Goal: Task Accomplishment & Management: Use online tool/utility

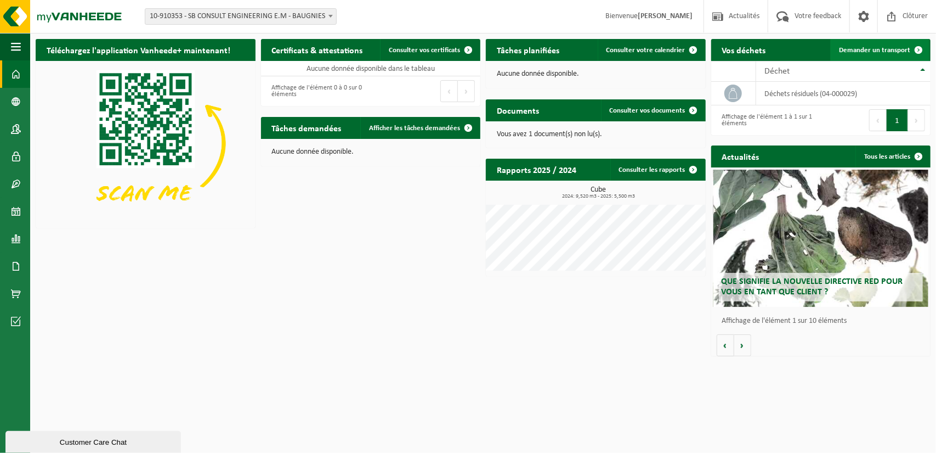
click at [873, 53] on span "Demander un transport" at bounding box center [874, 50] width 71 height 7
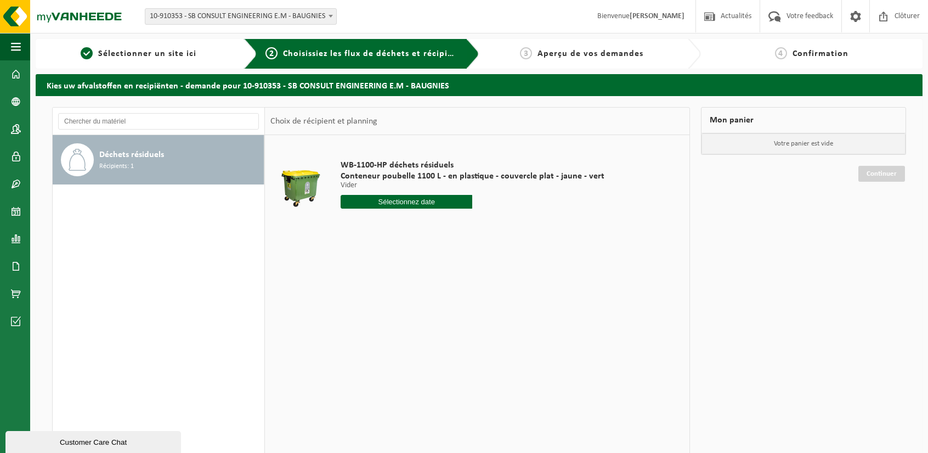
click at [416, 205] on input "text" at bounding box center [407, 202] width 132 height 14
click at [427, 298] on div "19" at bounding box center [428, 299] width 19 height 18
type input "à partir de 2025-09-19"
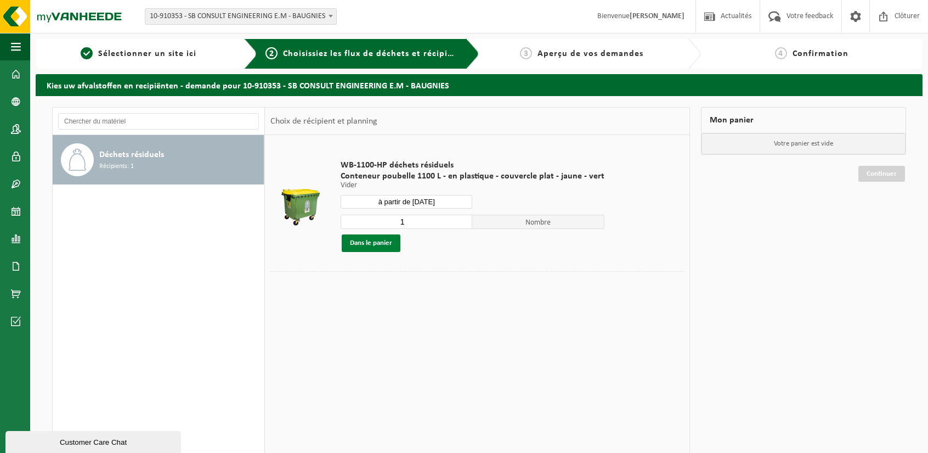
click at [389, 246] on button "Dans le panier" at bounding box center [371, 243] width 59 height 18
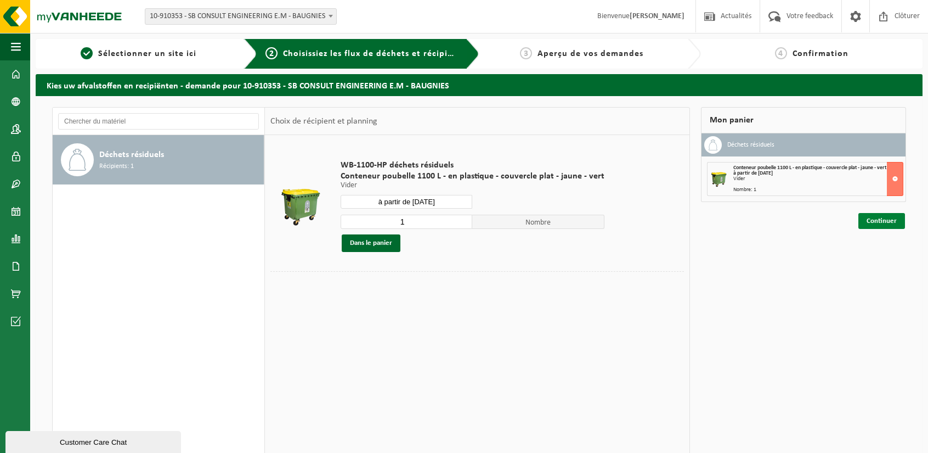
click at [890, 219] on link "Continuer" at bounding box center [881, 221] width 47 height 16
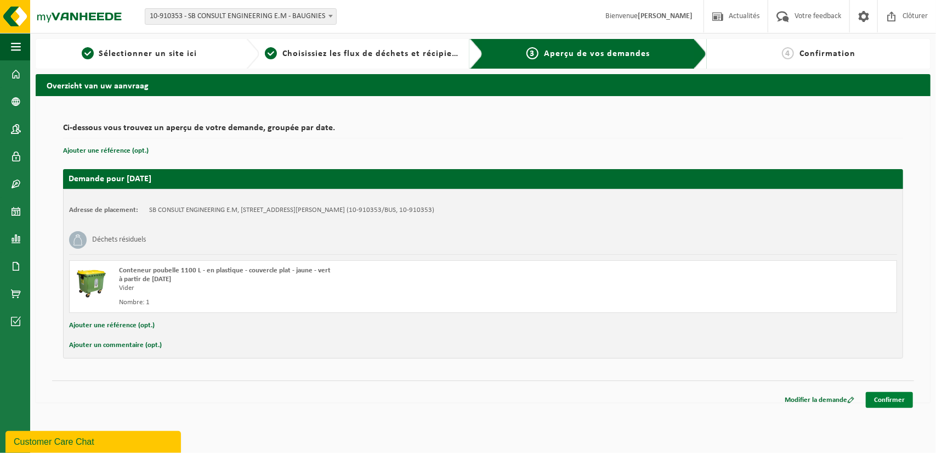
click at [896, 400] on link "Confirmer" at bounding box center [889, 400] width 47 height 16
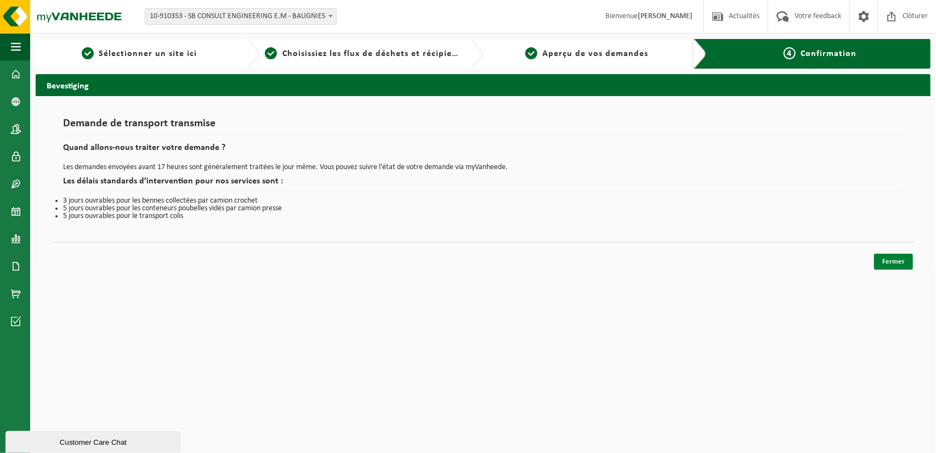
click at [889, 263] on link "Fermer" at bounding box center [893, 261] width 39 height 16
